Goal: Information Seeking & Learning: Learn about a topic

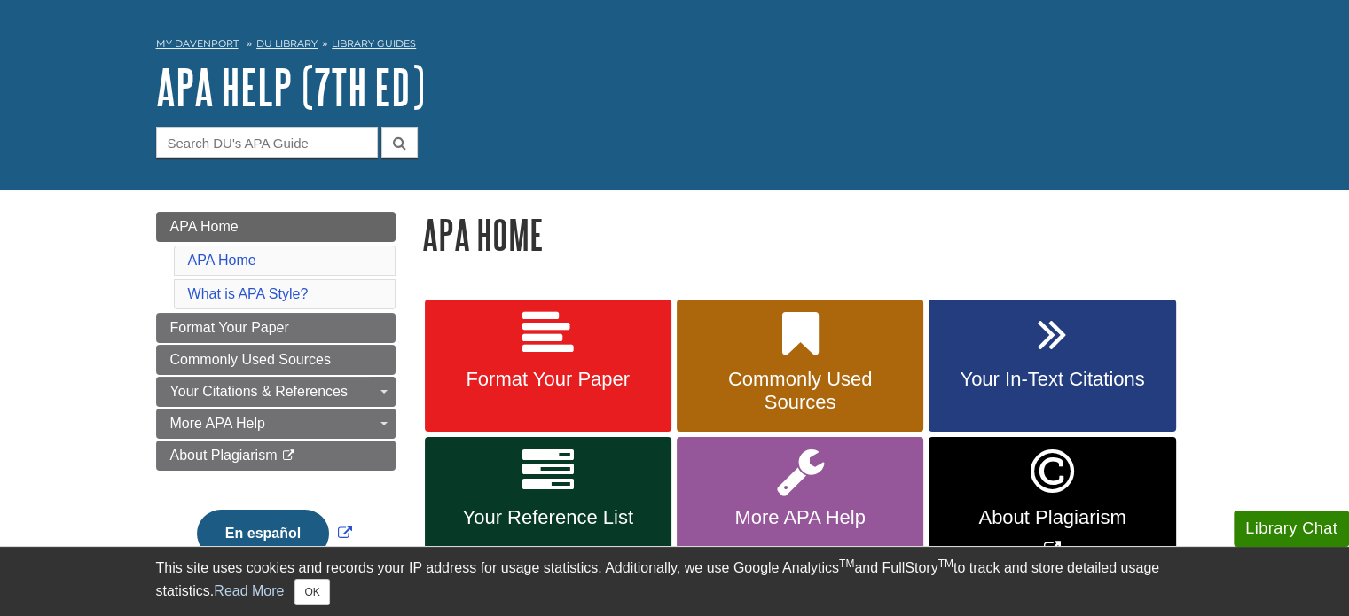
scroll to position [142, 0]
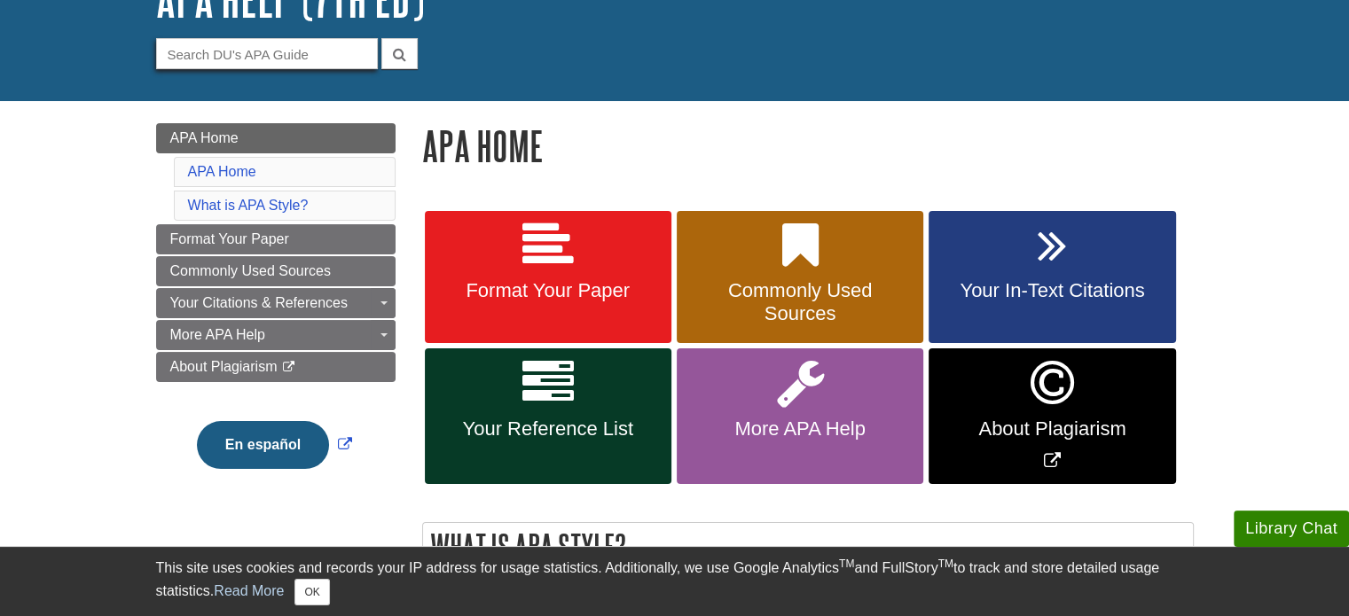
click at [336, 59] on input "Guide Search Terms" at bounding box center [267, 53] width 222 height 31
type input "figures"
click at [381, 38] on button "submit" at bounding box center [399, 53] width 36 height 31
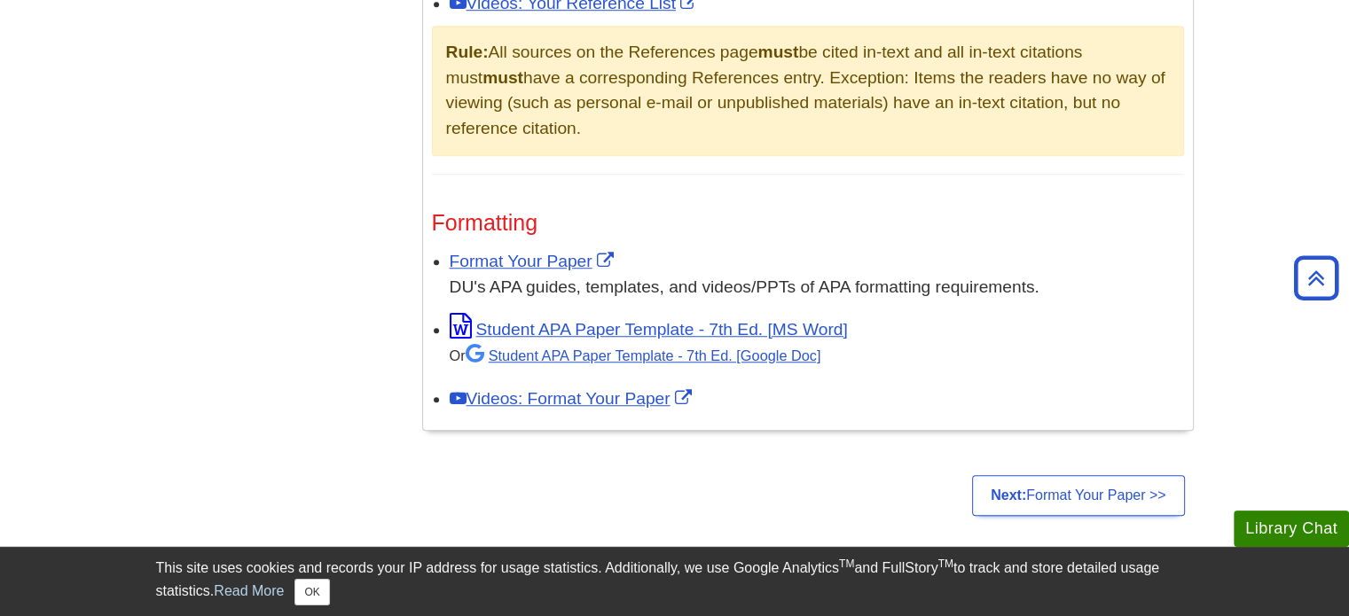
scroll to position [1383, 0]
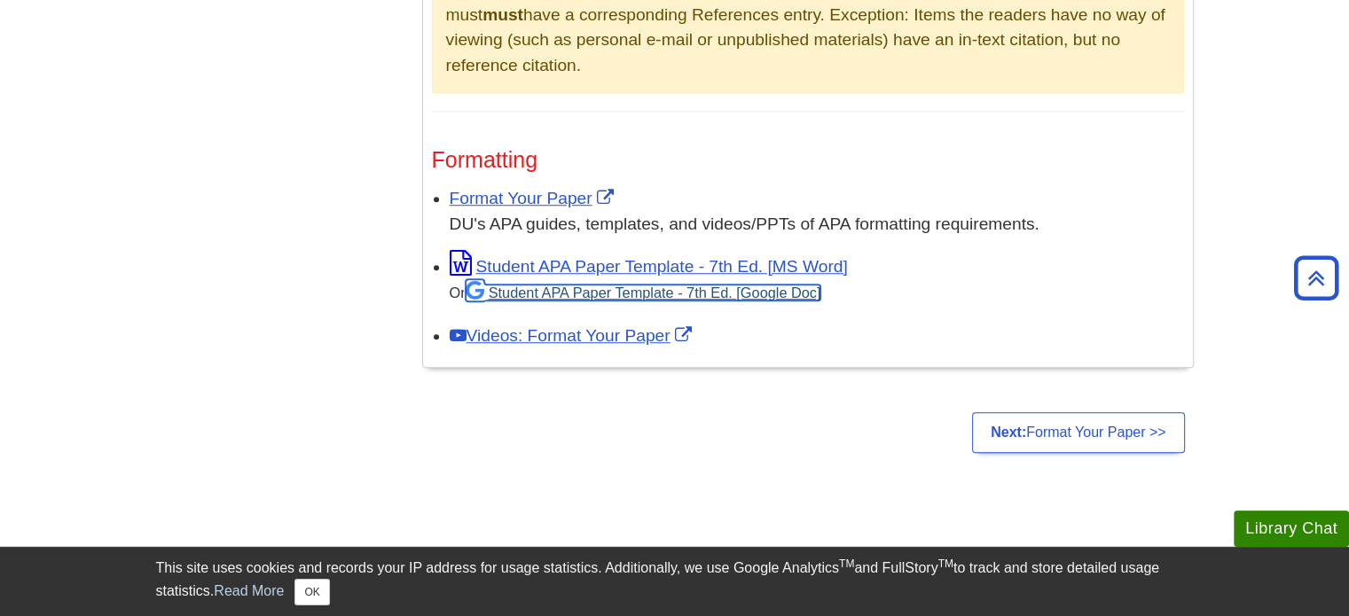
click at [798, 294] on link "Student APA Paper Template - 7th Ed. [Google Doc]" at bounding box center [644, 293] width 356 height 16
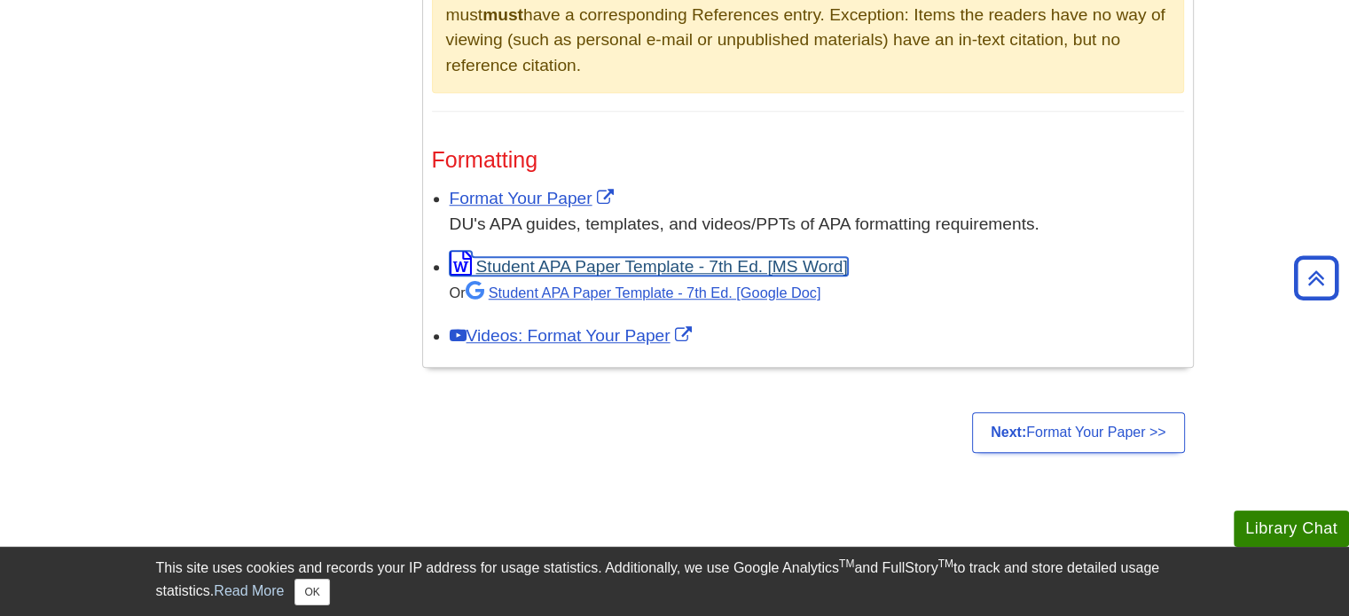
click at [532, 267] on link "Student APA Paper Template - 7th Ed. [MS Word]" at bounding box center [649, 266] width 398 height 19
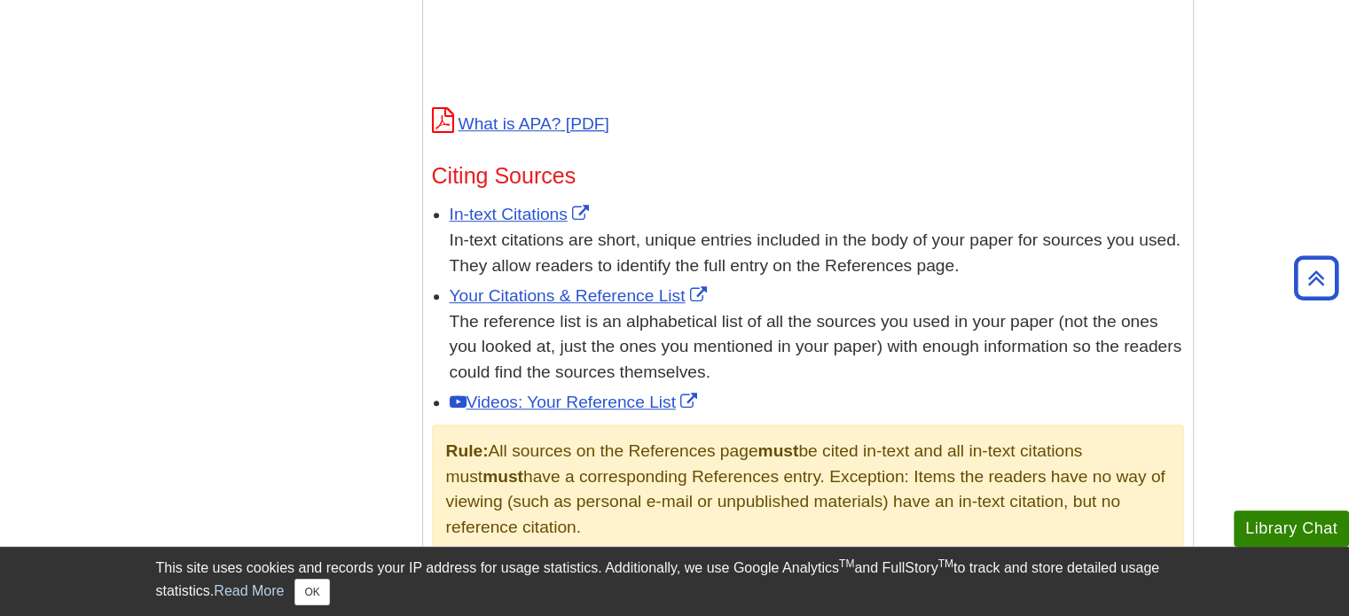
scroll to position [1330, 0]
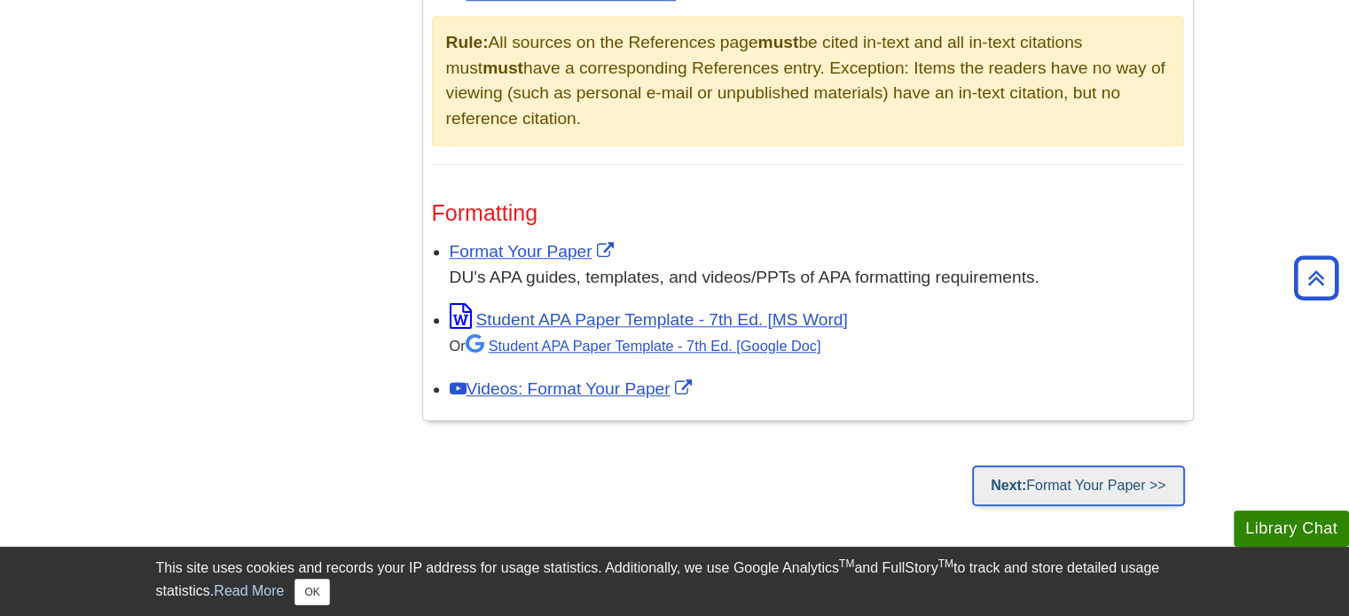
click at [1114, 490] on link "Next: Format Your Paper >>" at bounding box center [1078, 486] width 212 height 41
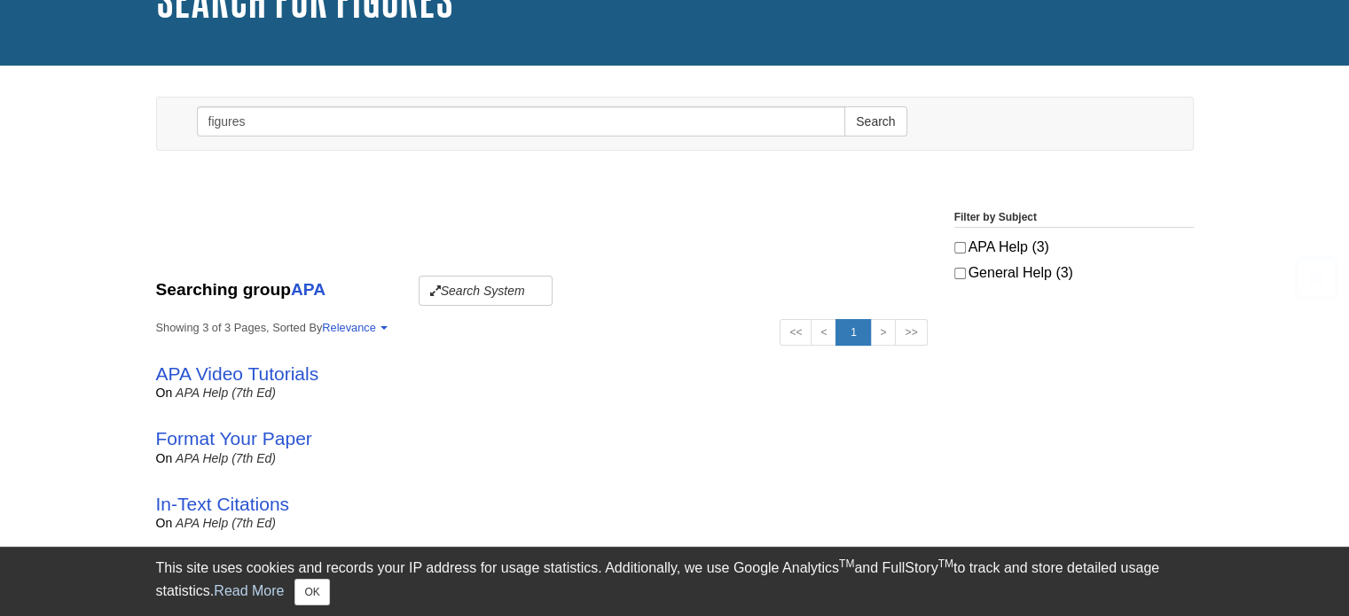
scroll to position [266, 0]
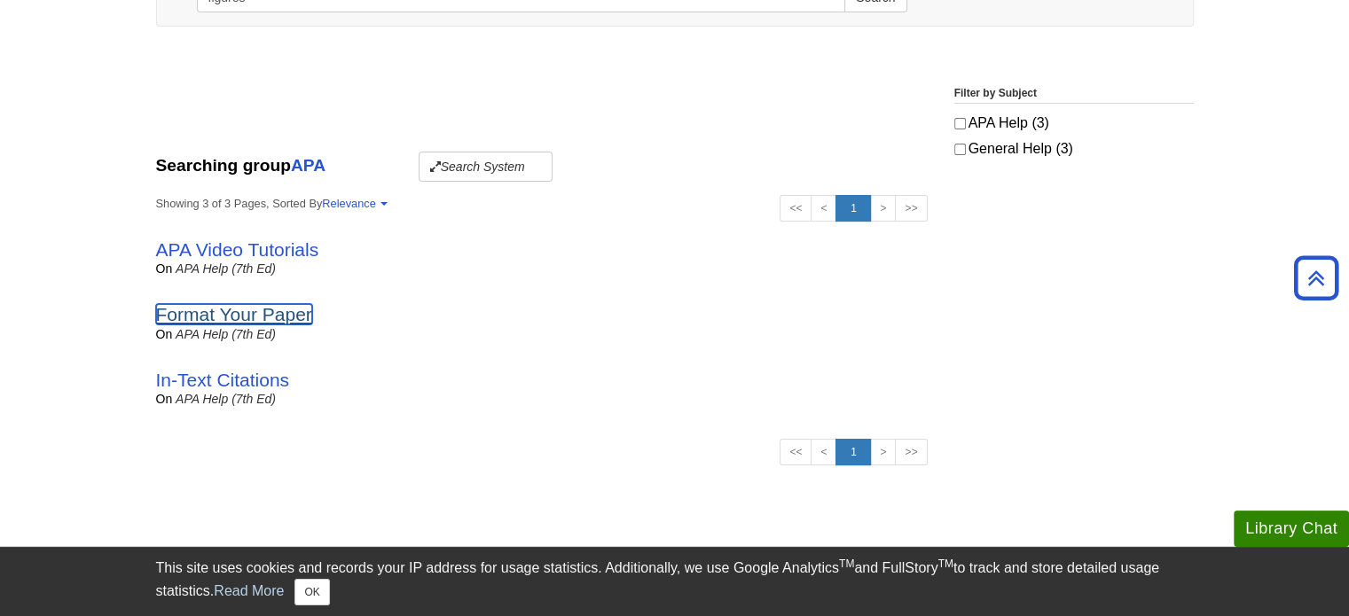
click at [306, 325] on link "Format Your Paper" at bounding box center [234, 314] width 156 height 20
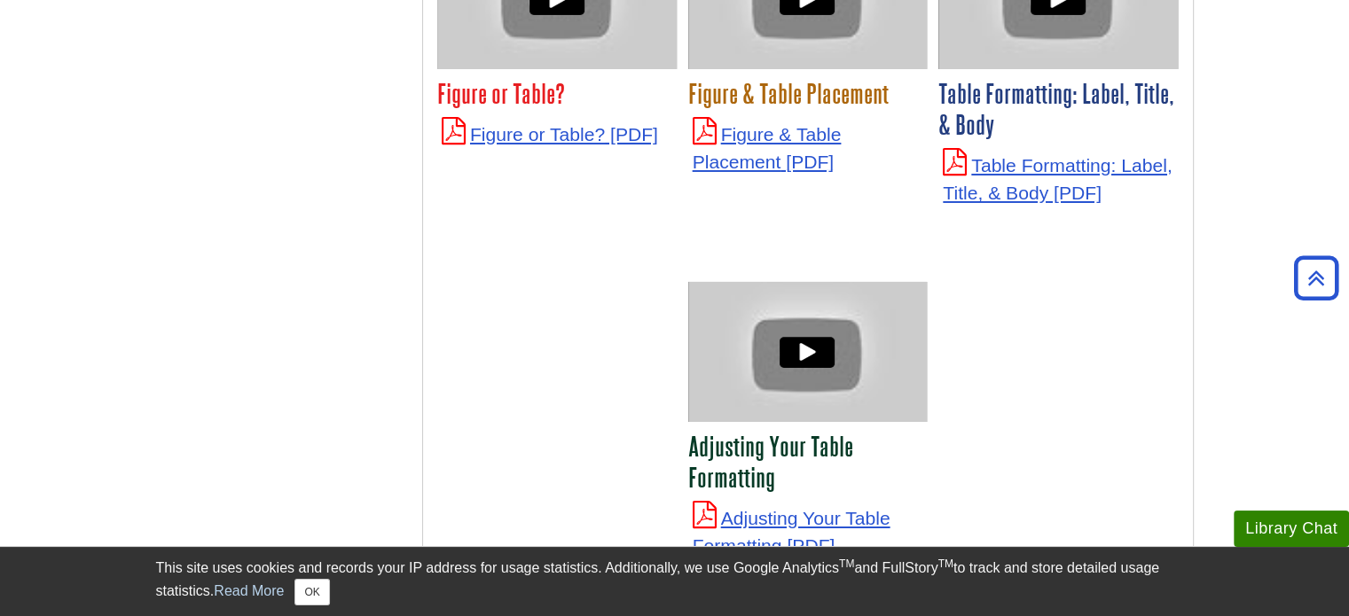
scroll to position [6207, 0]
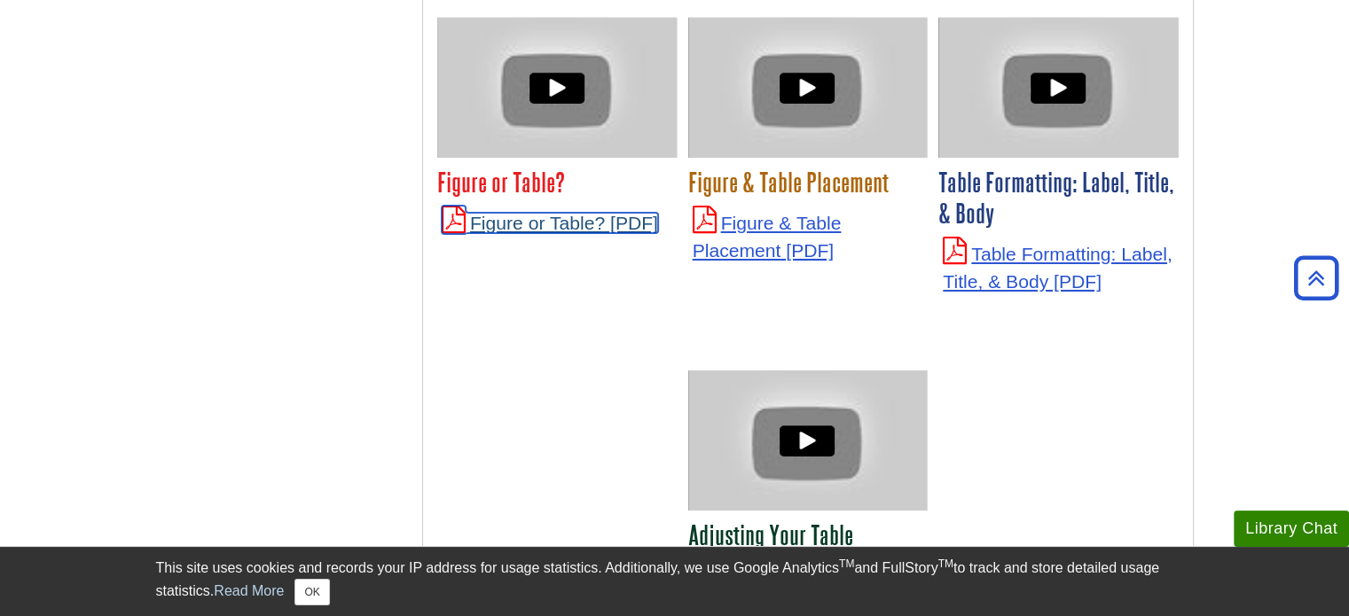
click at [622, 213] on link "Figure or Table?" at bounding box center [550, 223] width 216 height 20
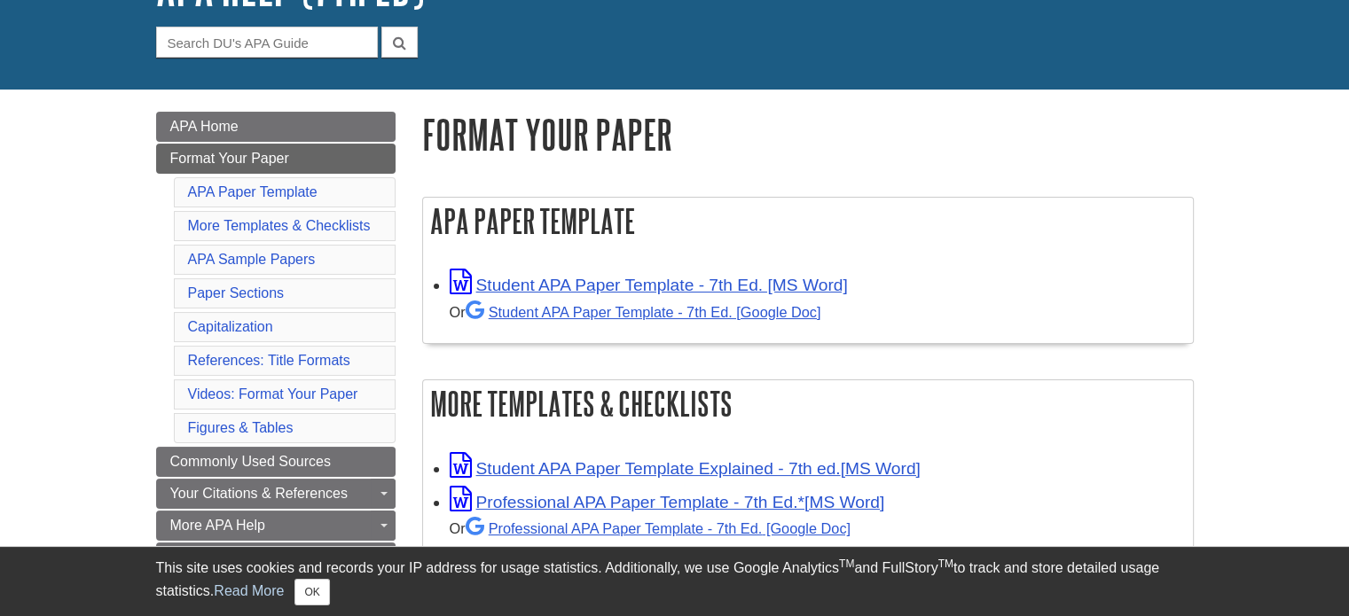
scroll to position [355, 0]
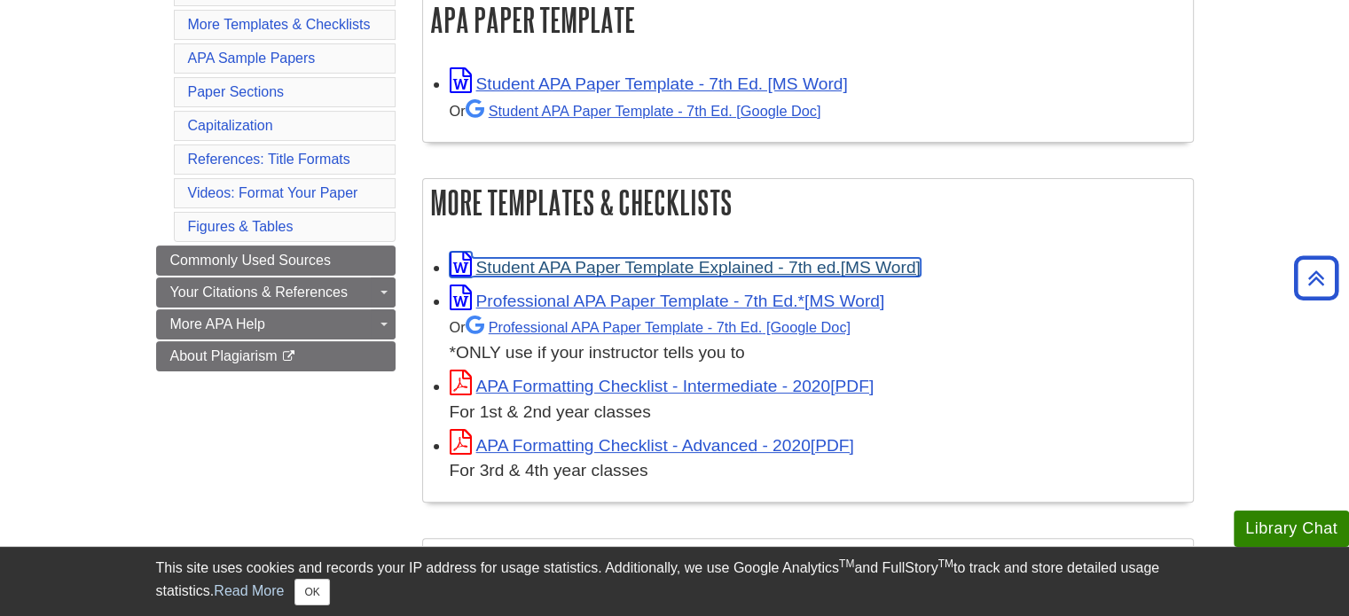
click at [920, 262] on link "Student APA Paper Template Explained - 7th ed." at bounding box center [685, 267] width 471 height 19
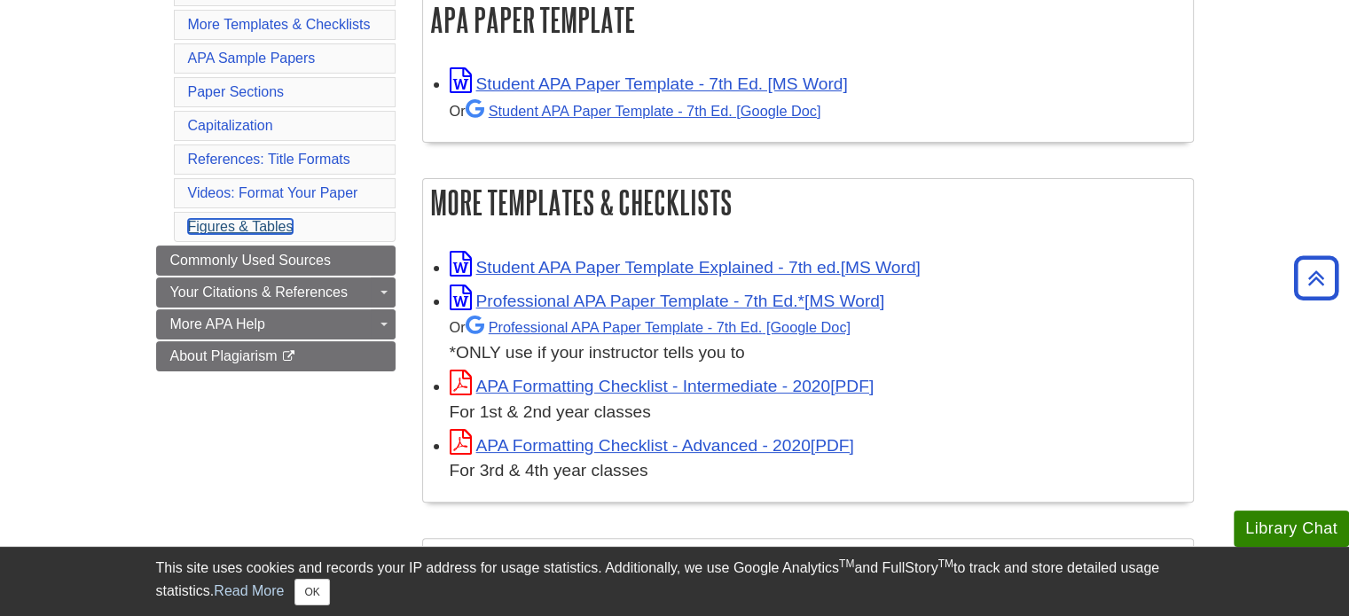
click at [247, 219] on link "Figures & Tables" at bounding box center [241, 226] width 106 height 15
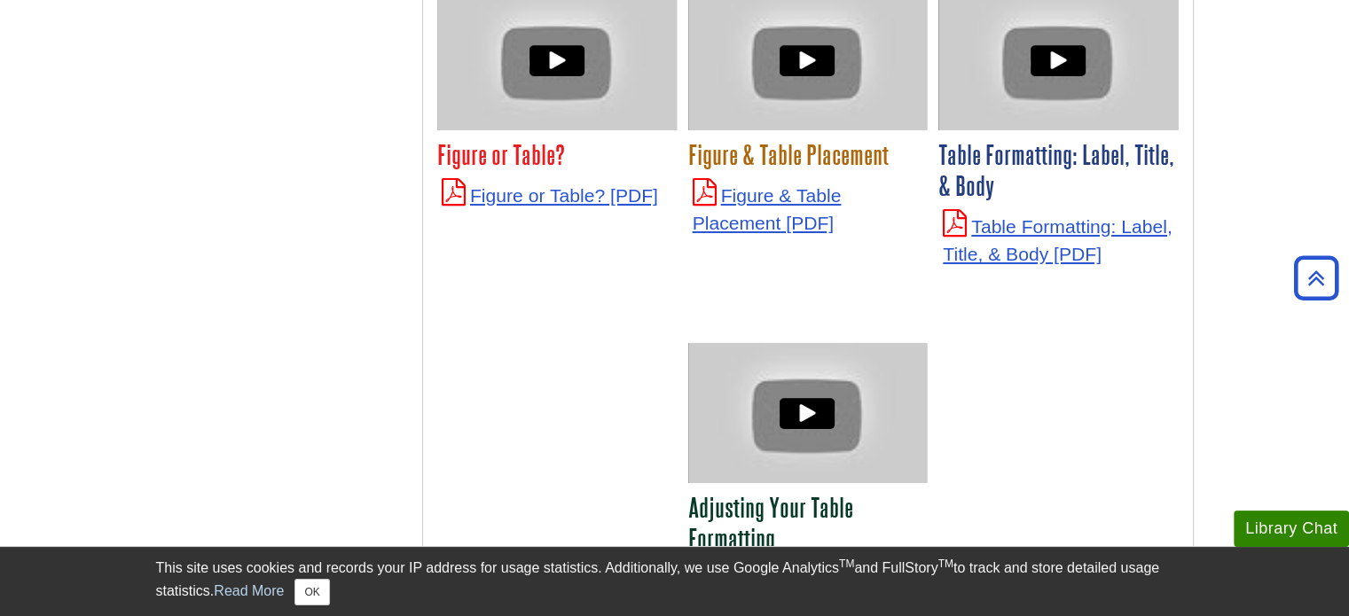
scroll to position [6323, 0]
